Goal: Information Seeking & Learning: Find specific fact

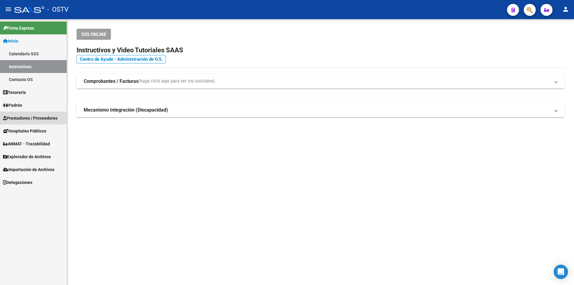
click at [22, 118] on span "Prestadores / Proveedores" at bounding box center [30, 118] width 54 height 7
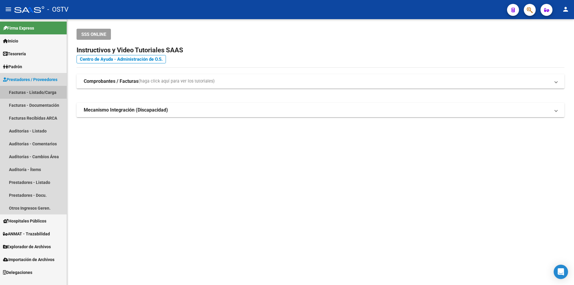
click at [38, 89] on link "Facturas - Listado/Carga" at bounding box center [33, 92] width 67 height 13
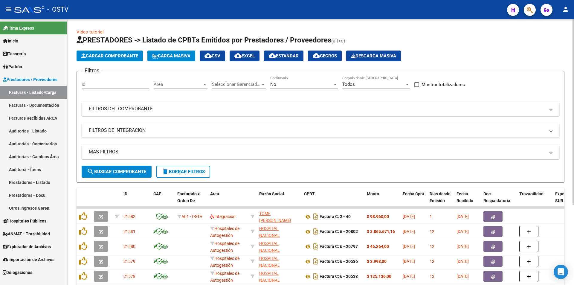
click at [286, 87] on div "No Confirmado" at bounding box center [304, 82] width 68 height 13
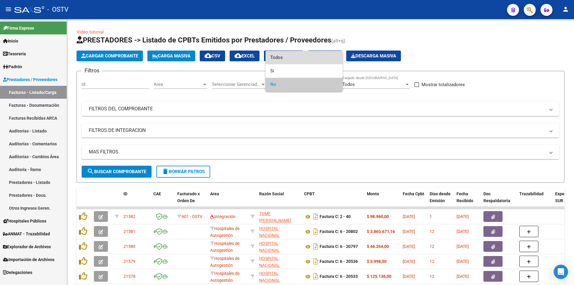
click at [295, 59] on span "Todos" at bounding box center [304, 57] width 68 height 13
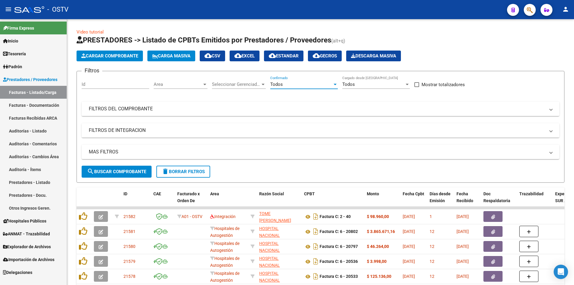
click at [32, 68] on link "Padrón" at bounding box center [33, 66] width 67 height 13
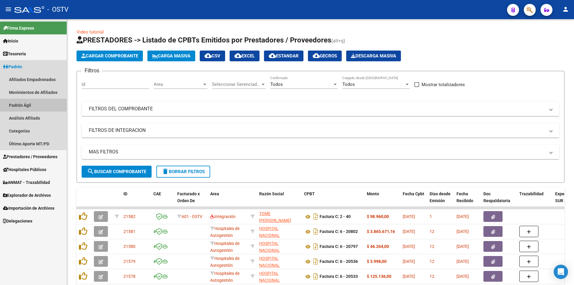
click at [39, 105] on link "Padrón Ágil" at bounding box center [33, 105] width 67 height 13
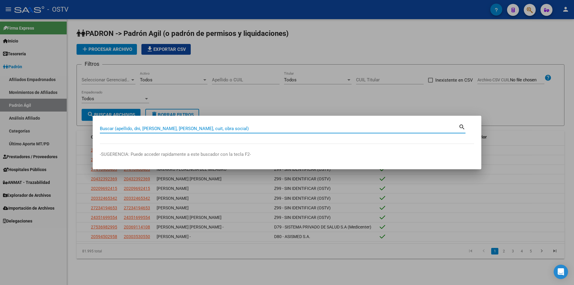
paste input "39350785"
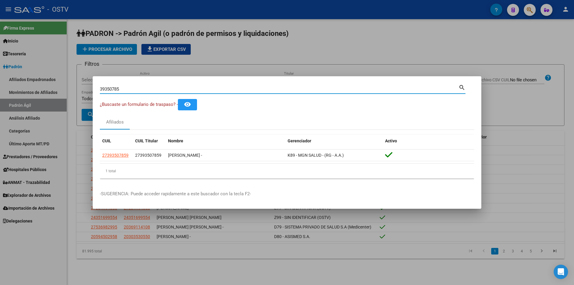
click at [123, 86] on input "39350785" at bounding box center [279, 88] width 358 height 5
type input "3"
paste input "36316263,"
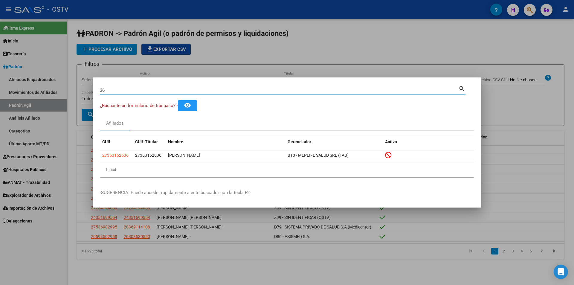
type input "3"
paste input "24482940"
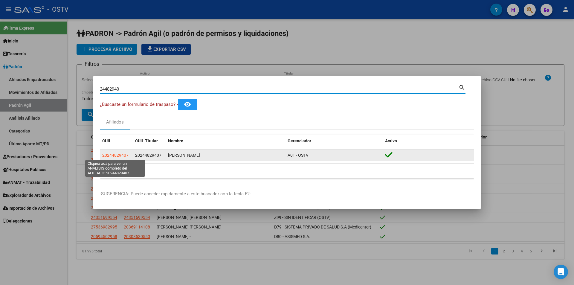
click at [122, 154] on span "20244829407" at bounding box center [115, 155] width 26 height 5
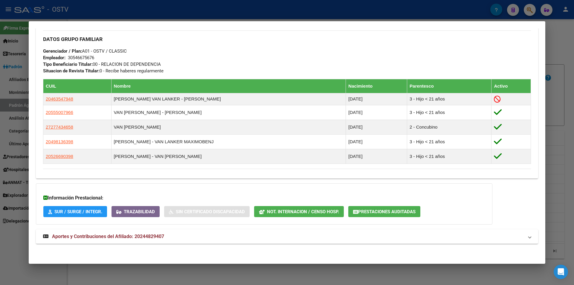
scroll to position [285, 0]
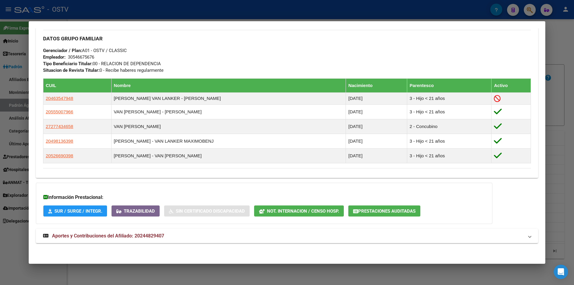
click at [91, 11] on div at bounding box center [287, 142] width 574 height 285
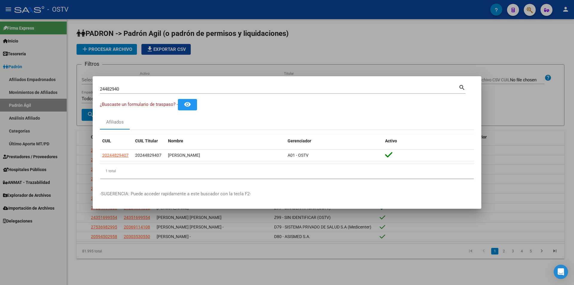
click at [132, 88] on input "24482940" at bounding box center [279, 88] width 358 height 5
type input "2"
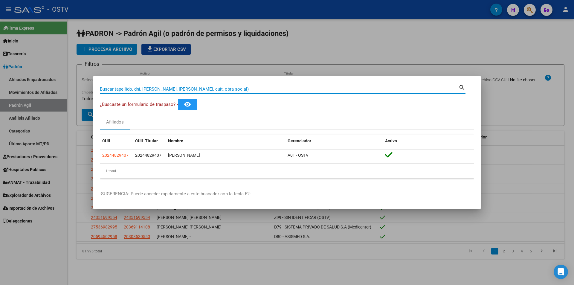
paste input "33797486"
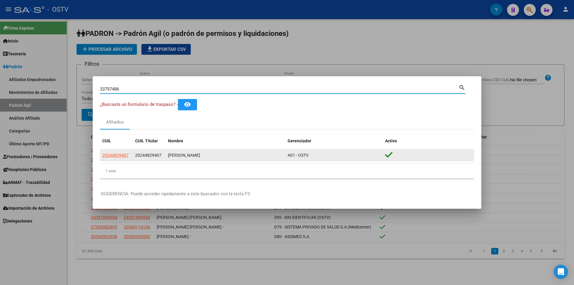
type input "33797486"
